Goal: Task Accomplishment & Management: Manage account settings

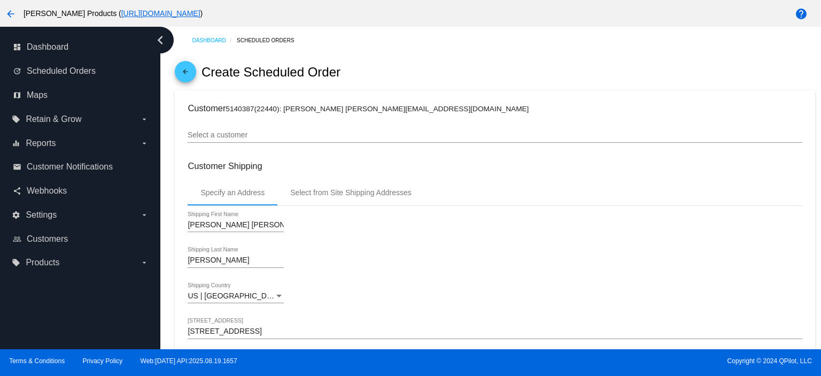
click at [183, 76] on mat-icon "arrow_back" at bounding box center [185, 74] width 13 height 13
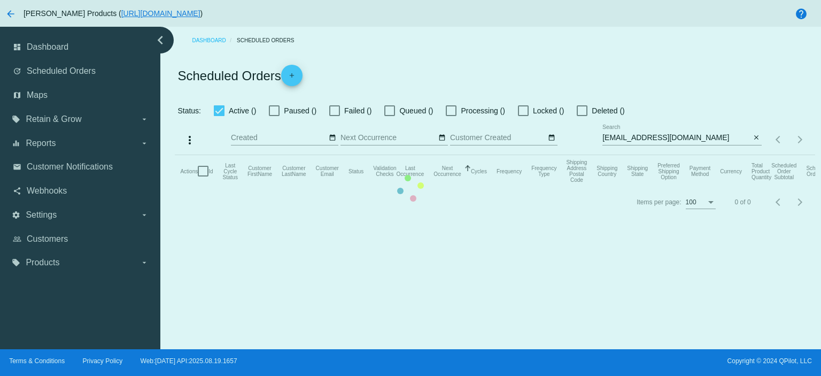
click at [700, 155] on mat-table "Actions Id Last Cycle Status Customer FirstName Customer LastName Customer Emai…" at bounding box center [495, 171] width 640 height 32
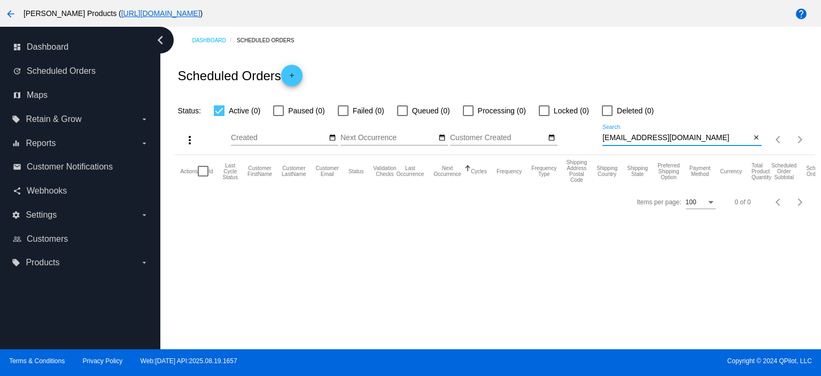
drag, startPoint x: 689, startPoint y: 141, endPoint x: 605, endPoint y: 140, distance: 83.9
click at [599, 143] on div "more_vert Aug Jan Feb Mar [DATE]" at bounding box center [495, 136] width 640 height 38
paste input "[EMAIL_ADDRESS]"
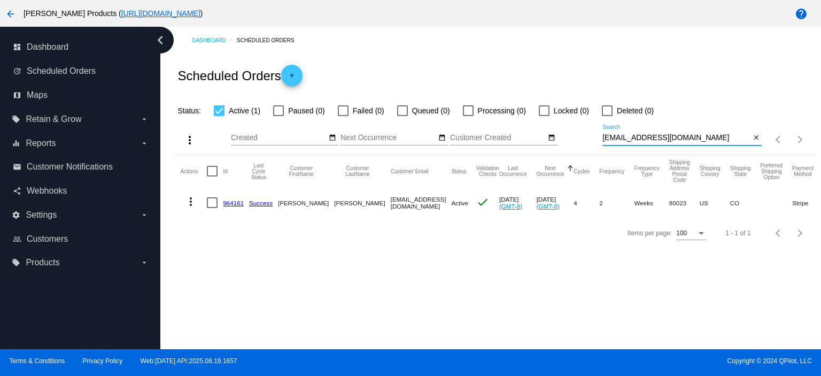
type input "[EMAIL_ADDRESS][DOMAIN_NAME]"
click at [233, 203] on link "964161" at bounding box center [233, 202] width 21 height 7
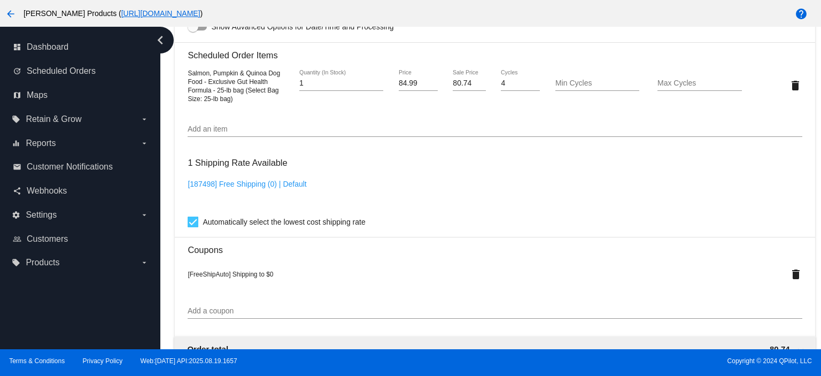
scroll to position [784, 0]
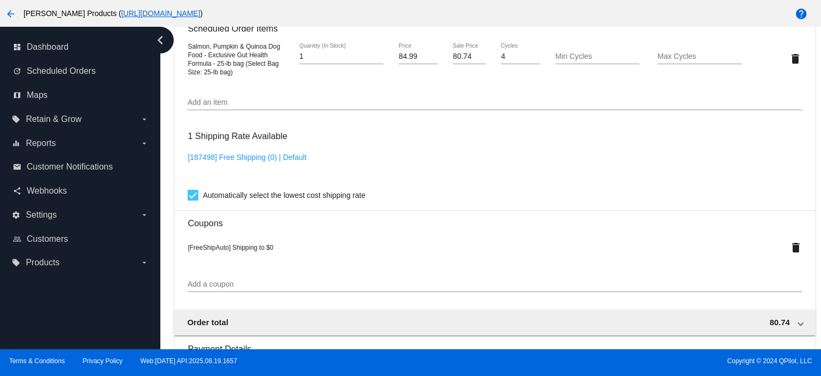
click at [197, 289] on input "Add a coupon" at bounding box center [495, 284] width 614 height 9
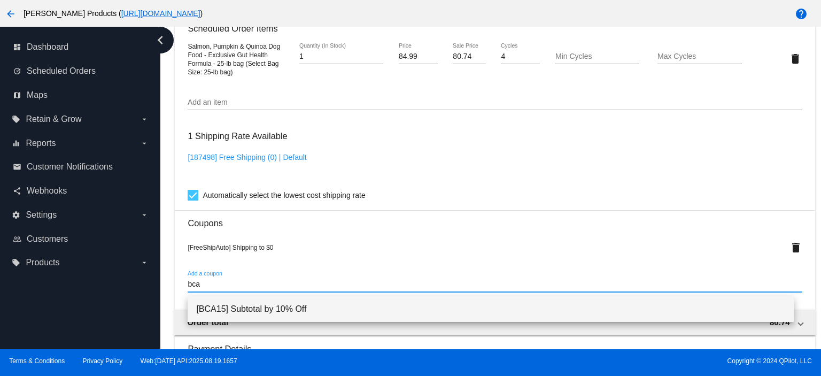
type input "bca"
click at [221, 309] on span "[BCA15] Subtotal by 10% Off" at bounding box center [490, 309] width 589 height 26
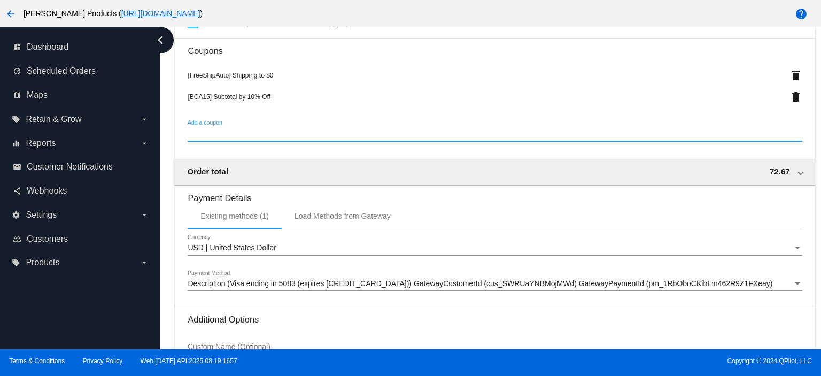
scroll to position [1068, 0]
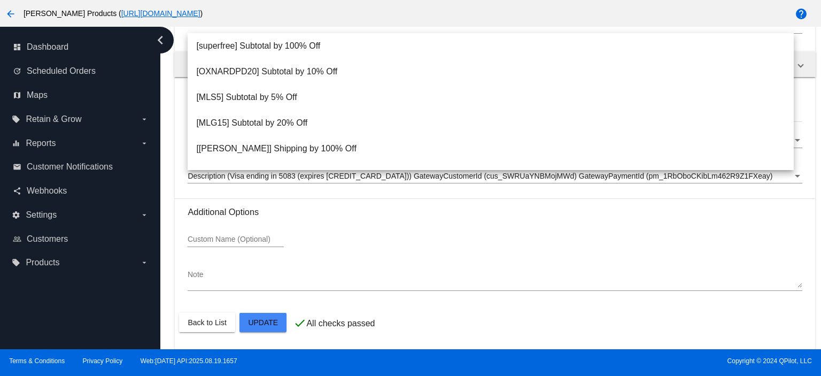
click at [345, 235] on div "Custom Name (Optional)" at bounding box center [495, 241] width 614 height 30
